Goal: Find specific page/section: Find specific page/section

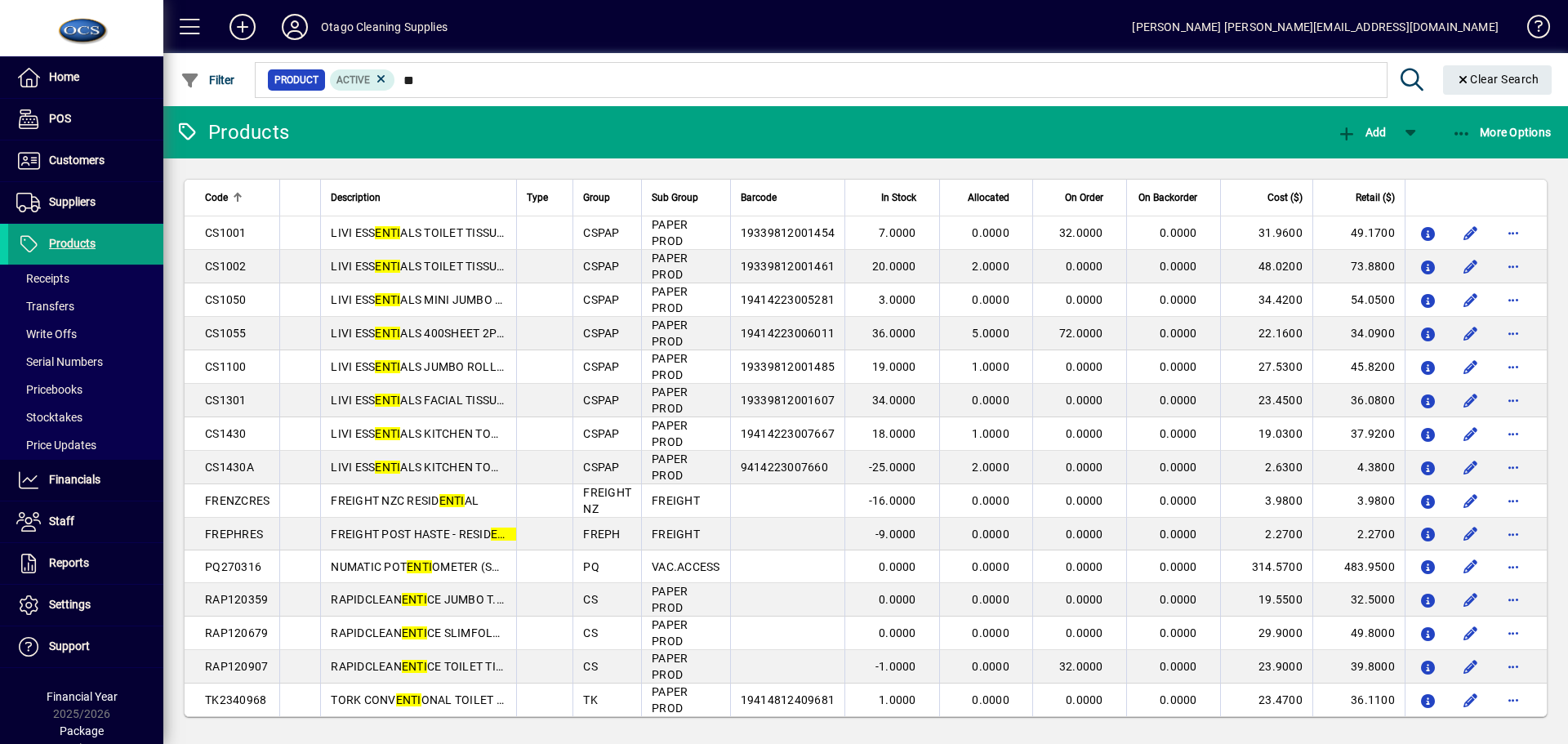
type input "*"
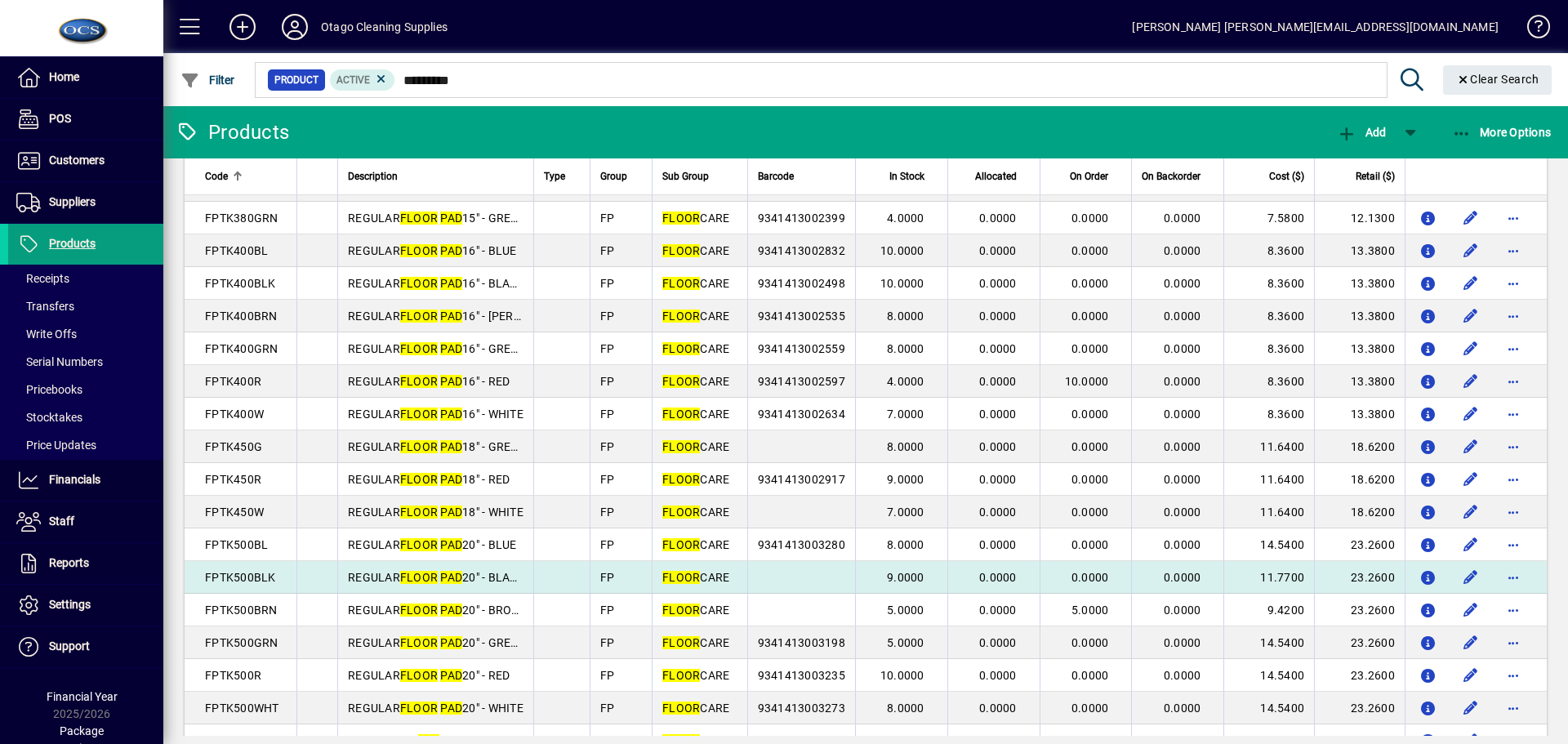
scroll to position [1144, 0]
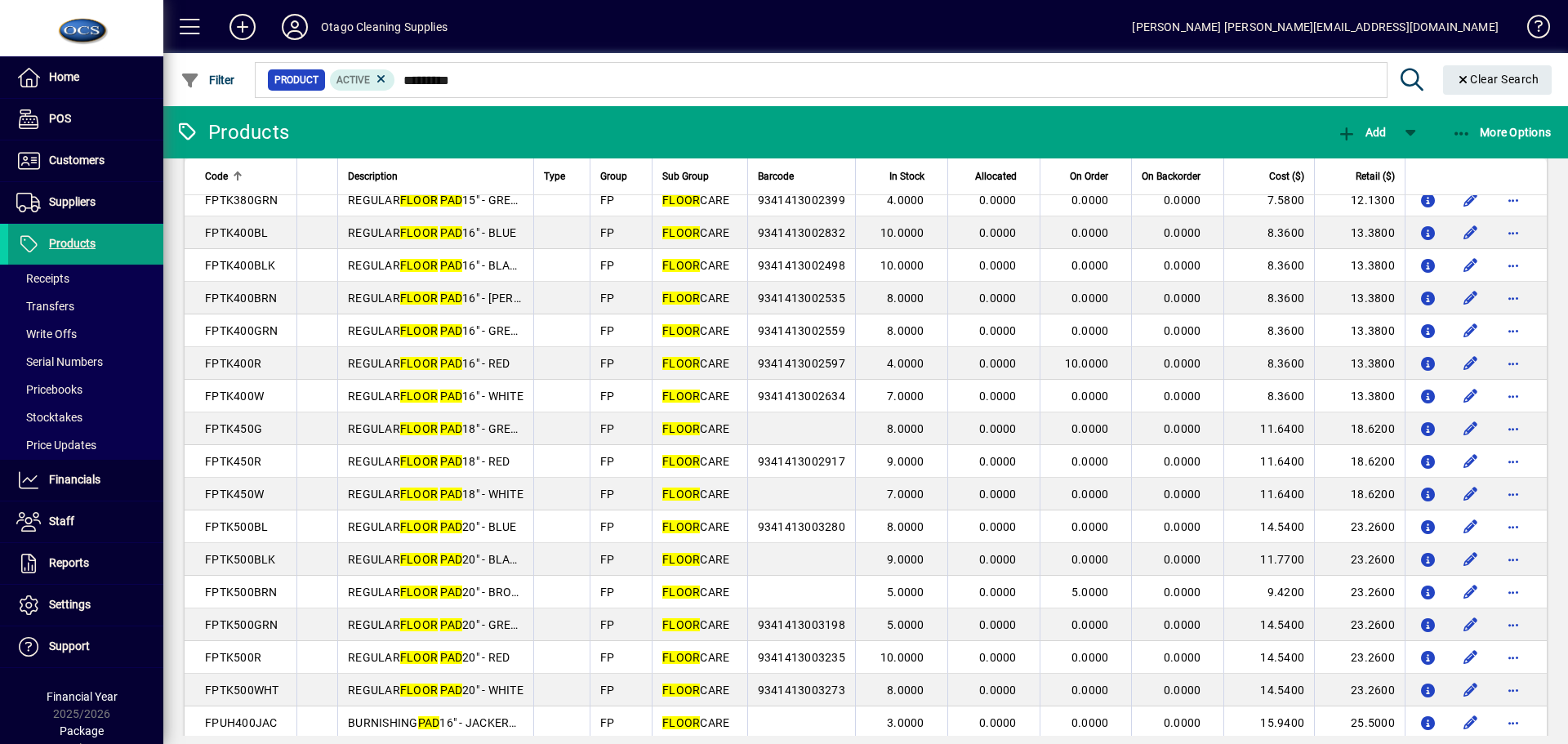
type input "*********"
